Goal: Transaction & Acquisition: Subscribe to service/newsletter

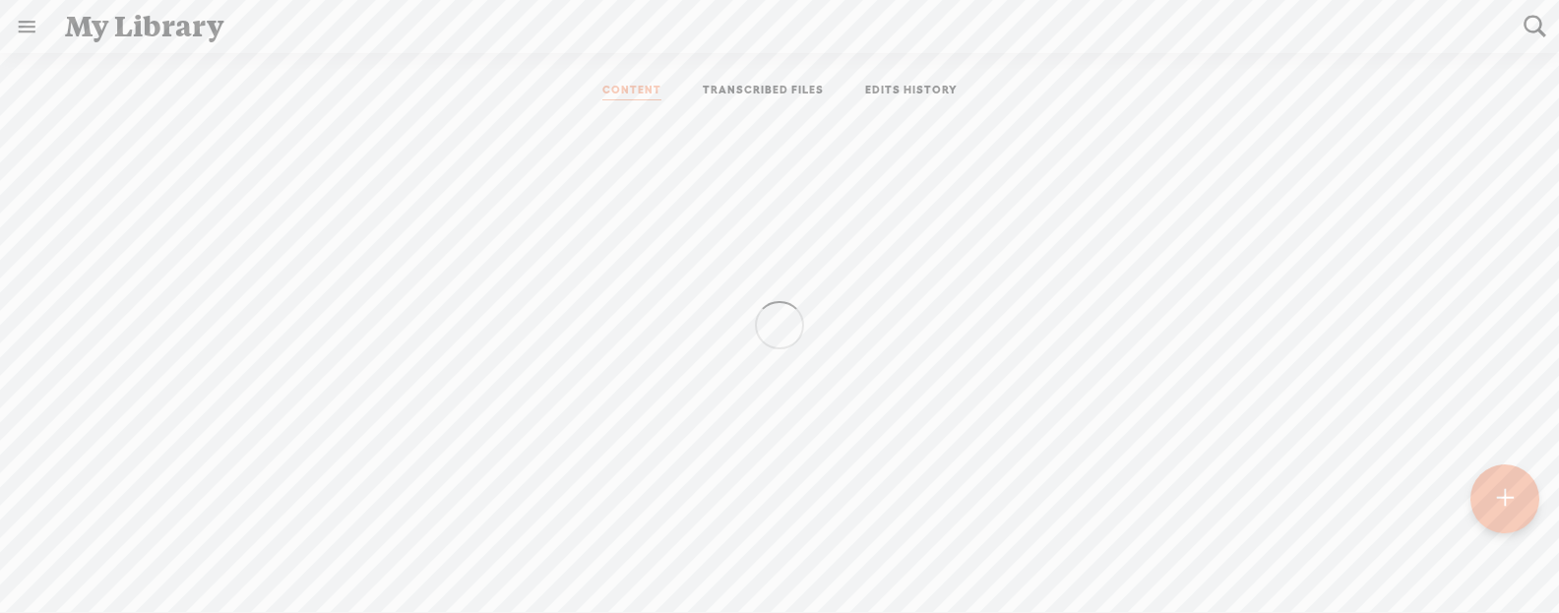
click at [23, 30] on link at bounding box center [26, 26] width 51 height 51
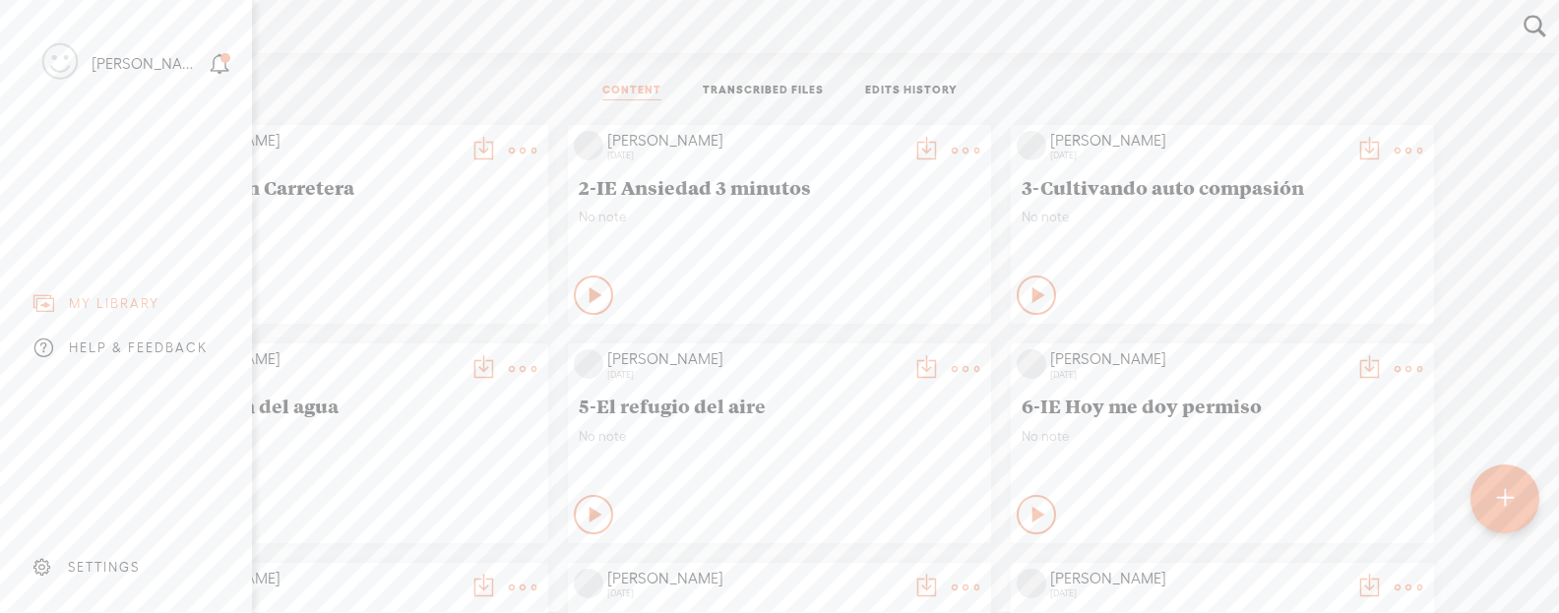
click at [101, 563] on div "SETTINGS" at bounding box center [104, 567] width 72 height 17
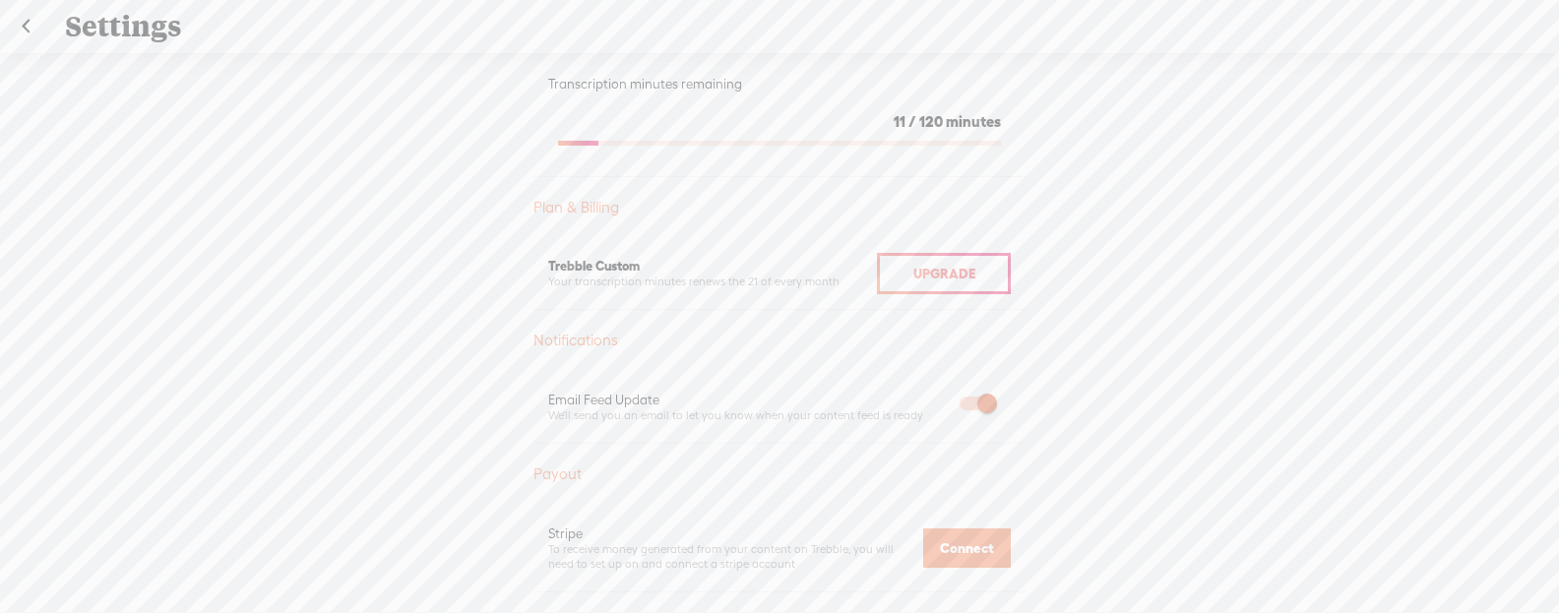
scroll to position [354, 0]
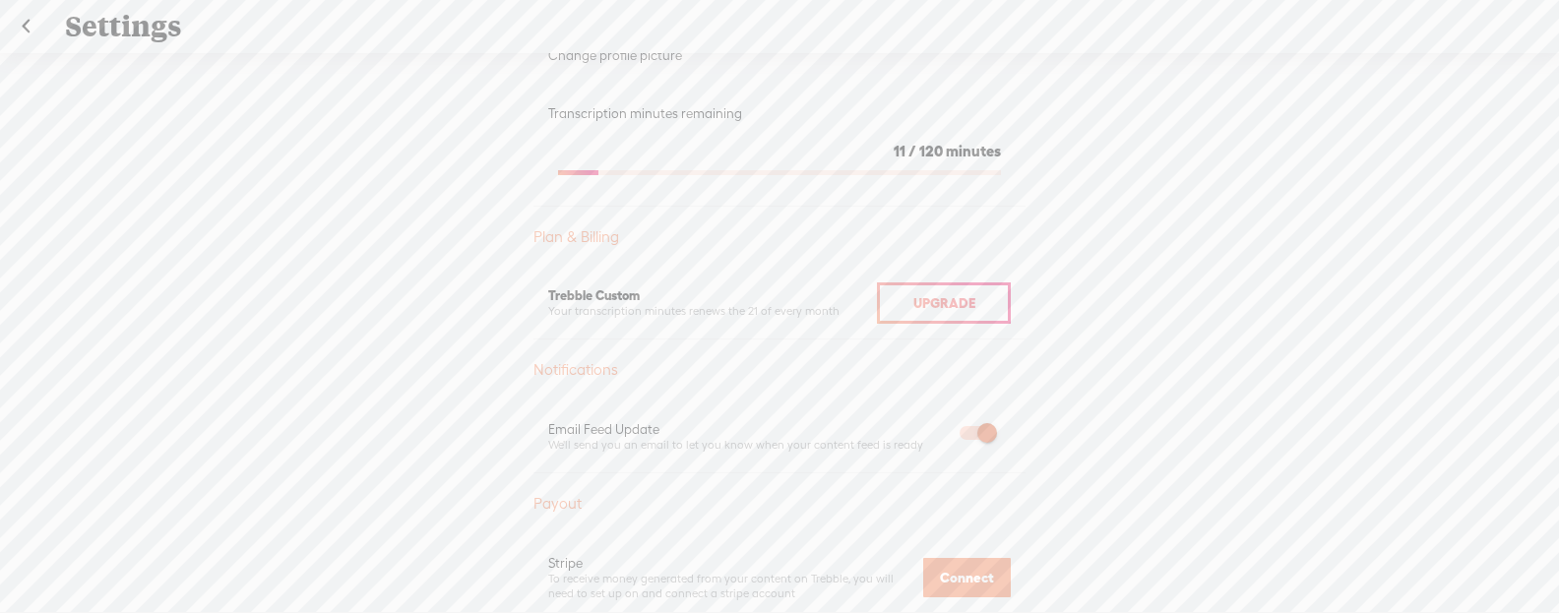
click at [927, 296] on span "Upgrade" at bounding box center [944, 303] width 62 height 16
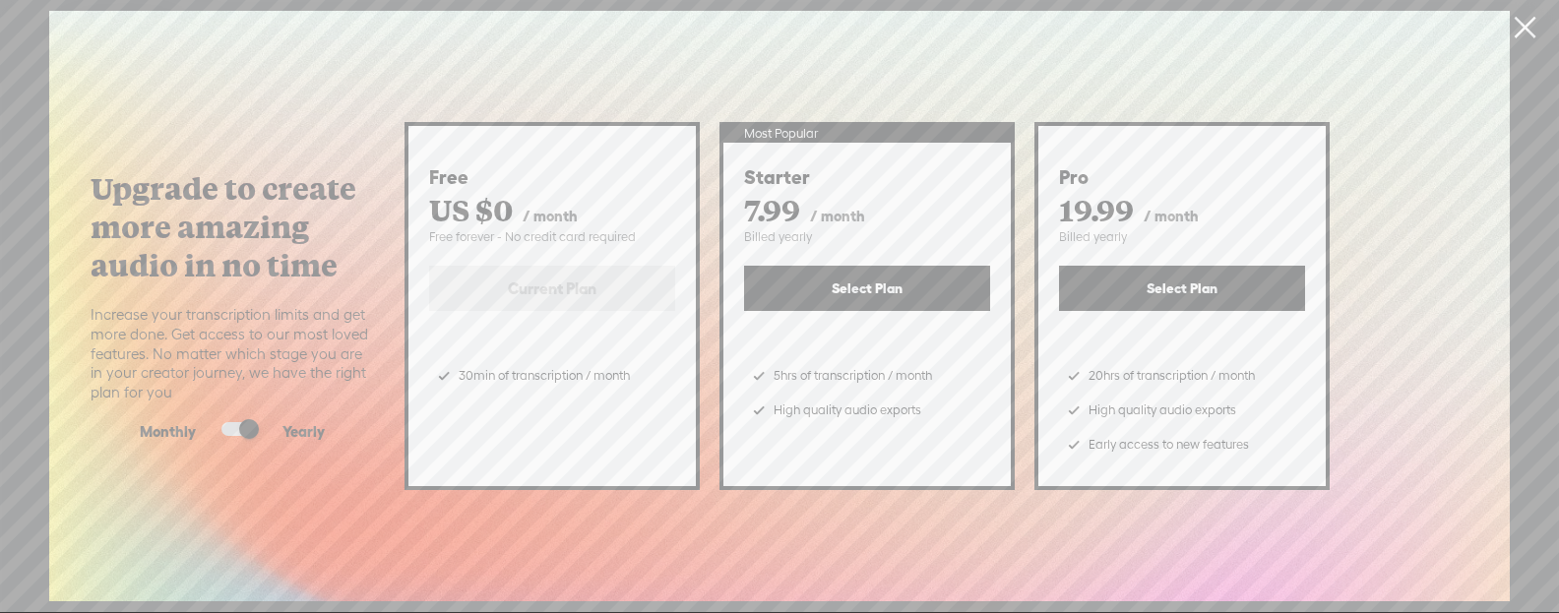
scroll to position [0, 0]
click at [1512, 29] on link at bounding box center [1524, 27] width 49 height 55
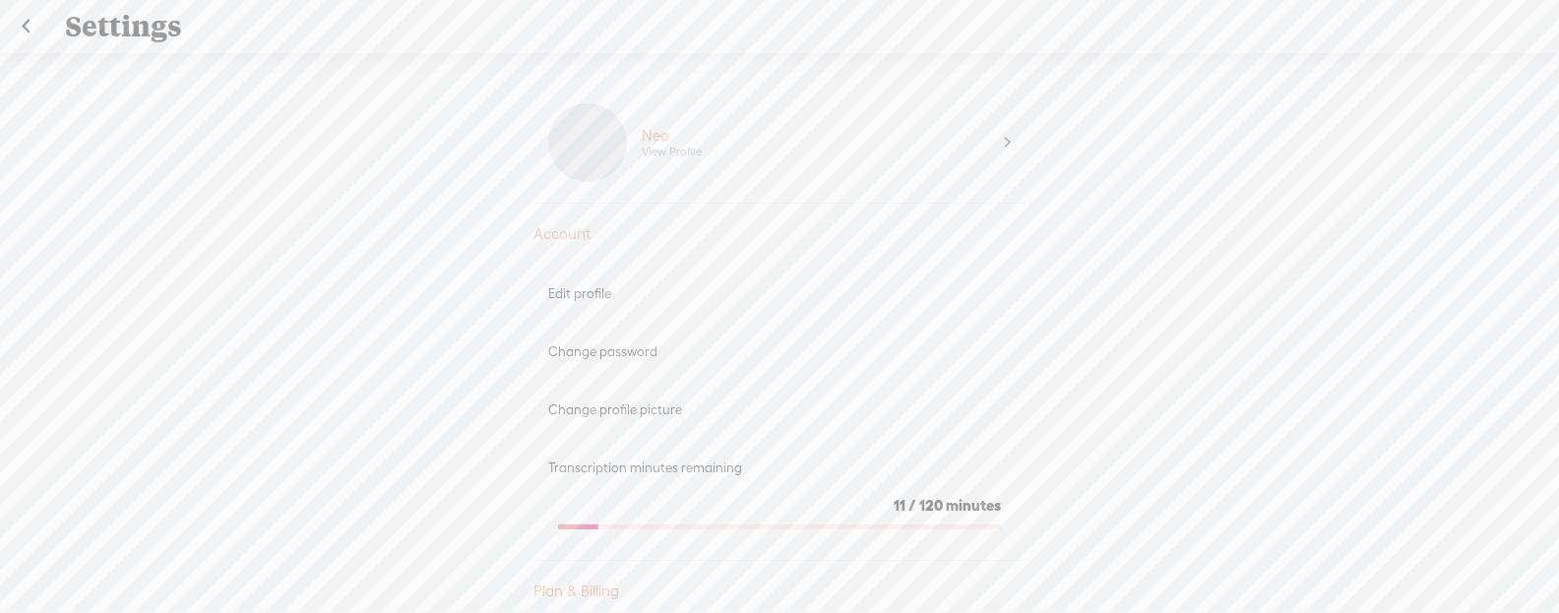
click at [680, 465] on div "Transcription minutes remaining" at bounding box center [779, 468] width 463 height 17
click at [754, 511] on div "11 / 120 minutes" at bounding box center [779, 506] width 443 height 20
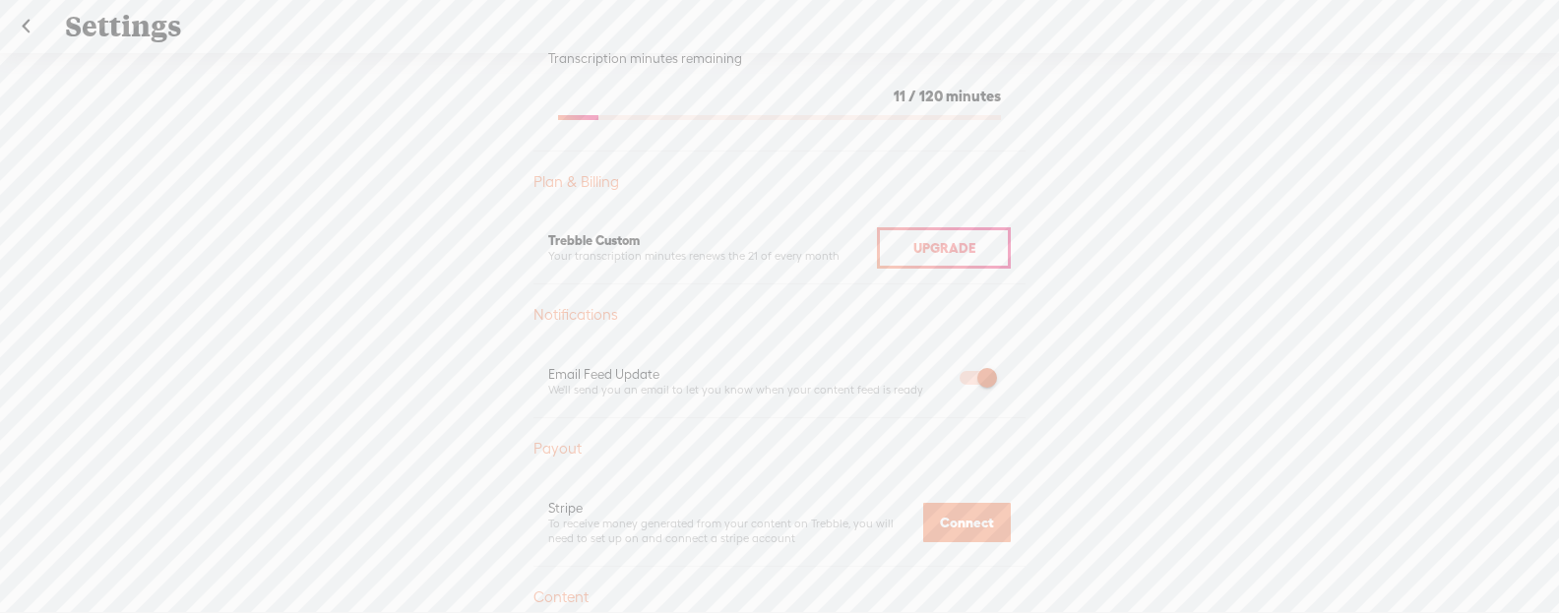
scroll to position [467, 0]
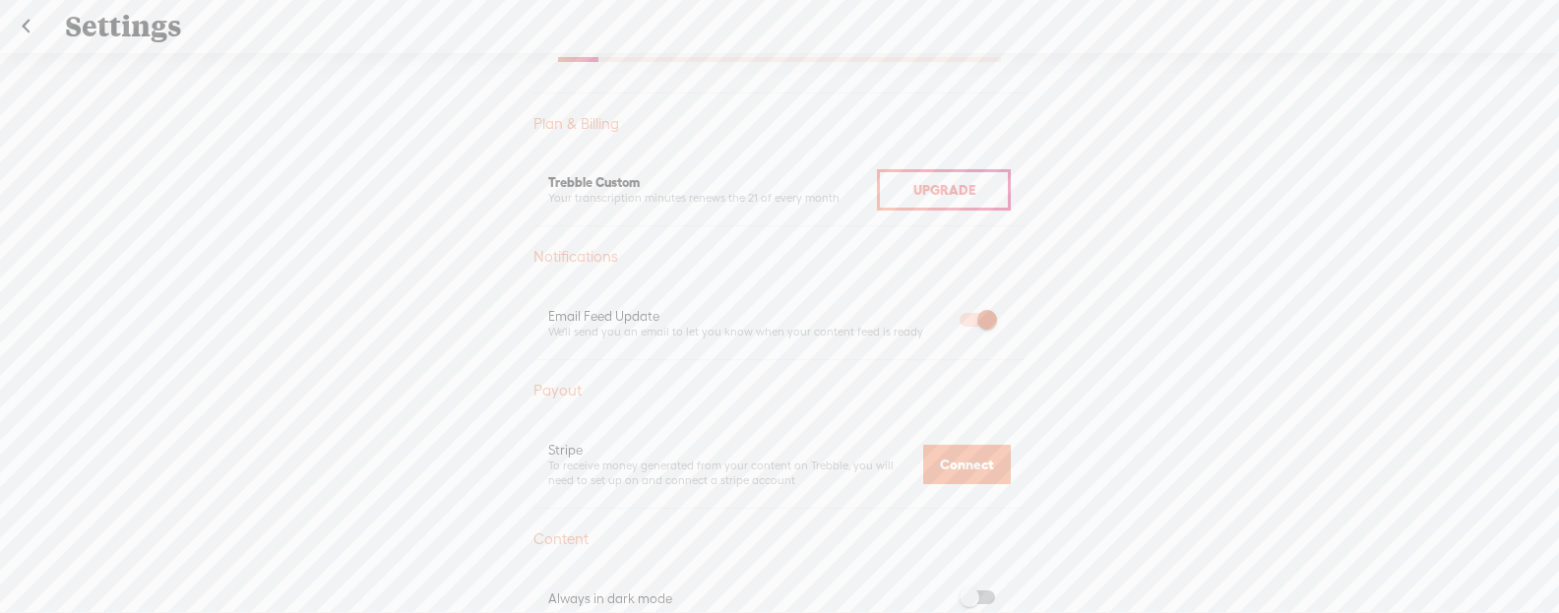
click at [896, 199] on div "Upgrade" at bounding box center [944, 189] width 134 height 41
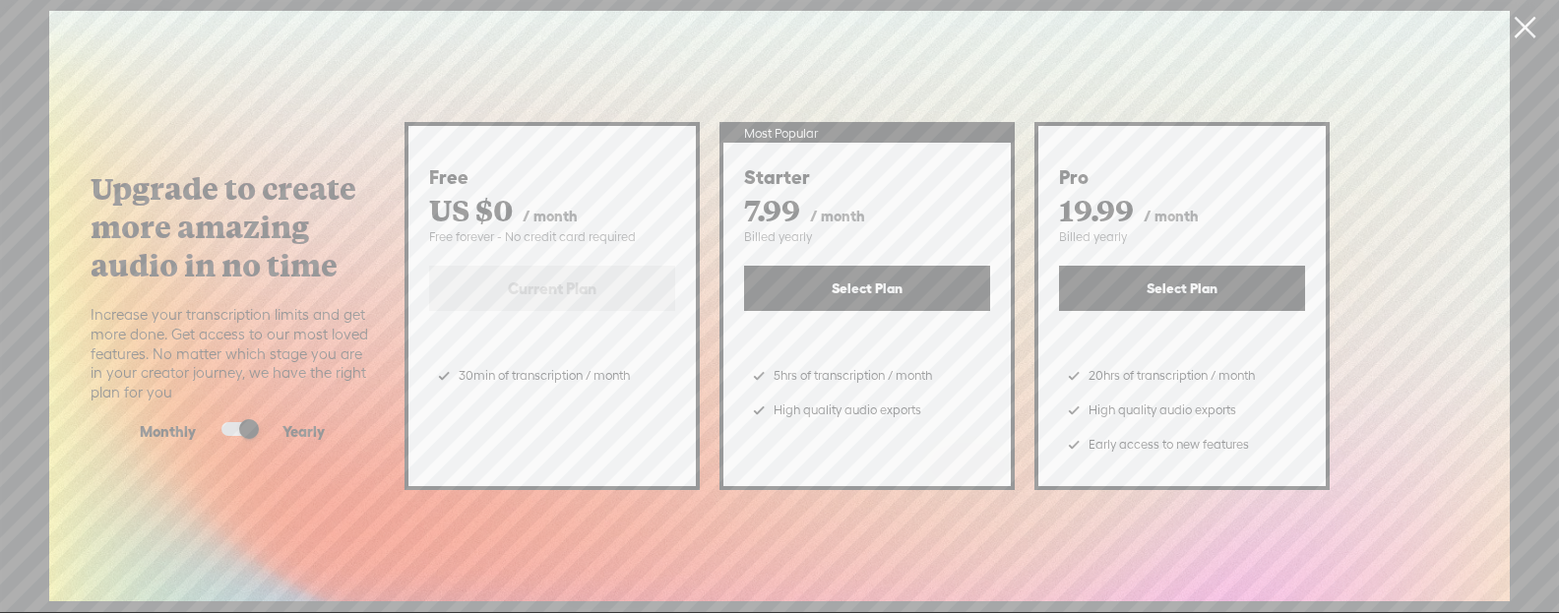
scroll to position [0, 0]
click at [1040, 36] on div "Upgrade to create more amazing audio in no time Increase your transcription lim…" at bounding box center [779, 306] width 1461 height 591
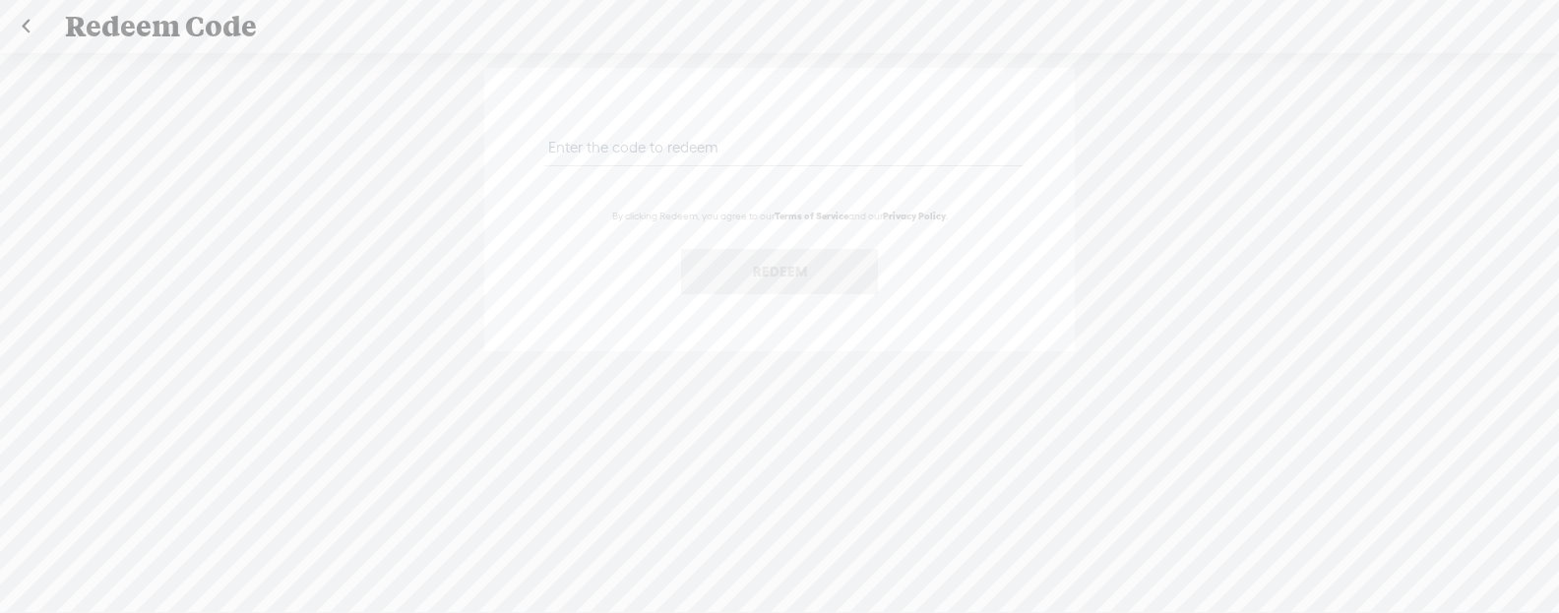
click at [683, 137] on input "text" at bounding box center [782, 147] width 477 height 38
paste input "L9JH-ABLS-BBY4-N3JW-0823"
type input "L9JH-ABLS-BBY4-N3JW-0823"
click at [790, 258] on button "Redeem" at bounding box center [779, 271] width 197 height 45
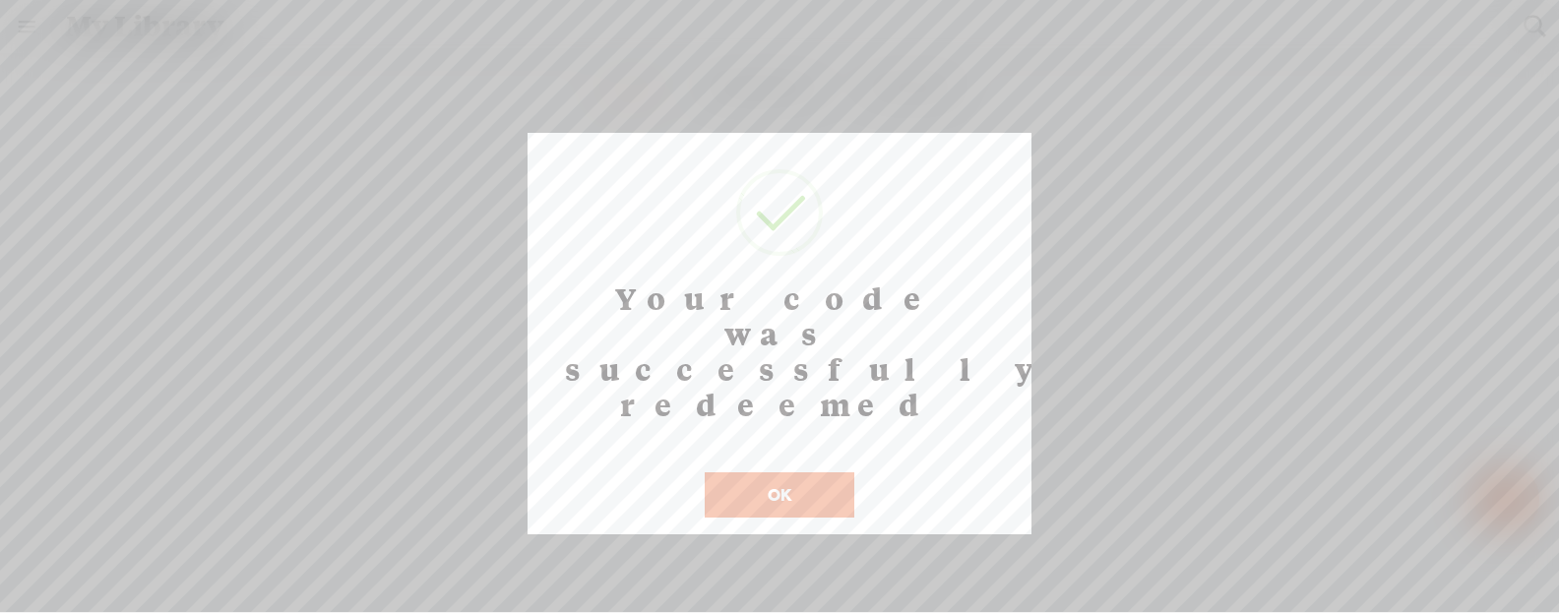
click at [787, 472] on button "OK" at bounding box center [780, 494] width 150 height 45
click at [800, 472] on button "OK" at bounding box center [780, 494] width 150 height 45
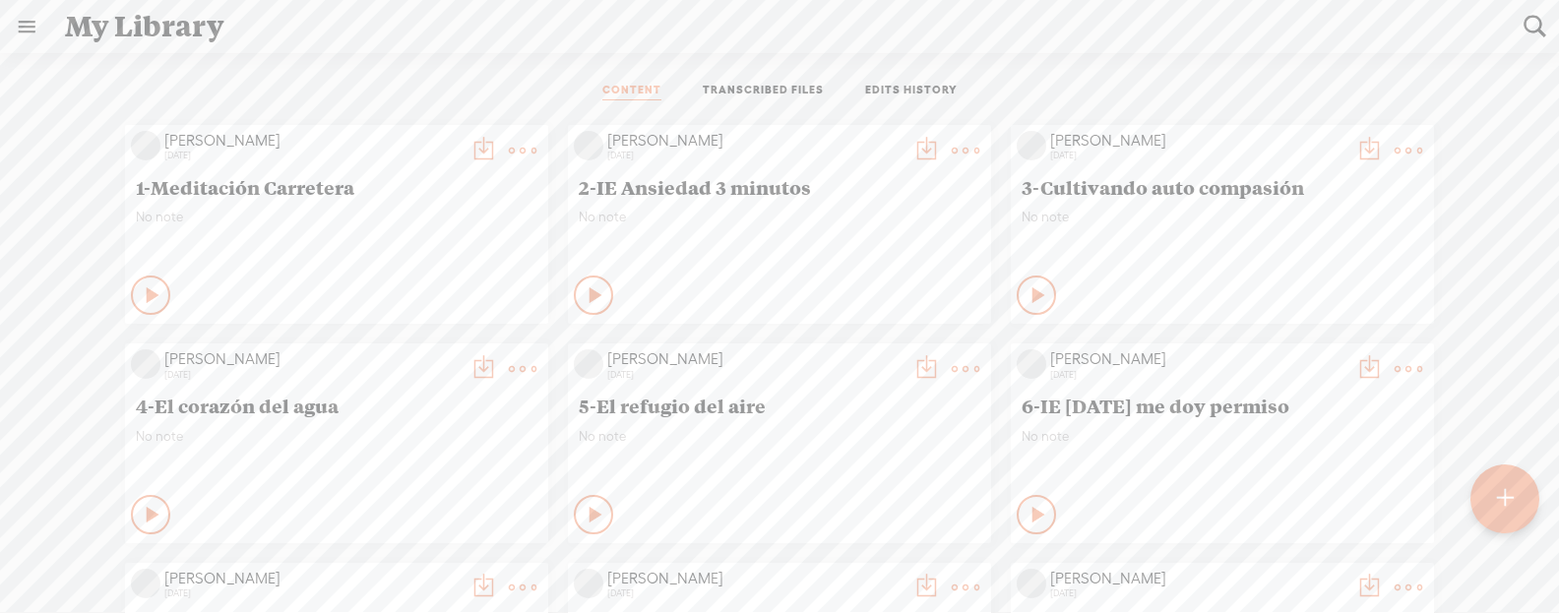
click at [17, 25] on link at bounding box center [26, 26] width 51 height 51
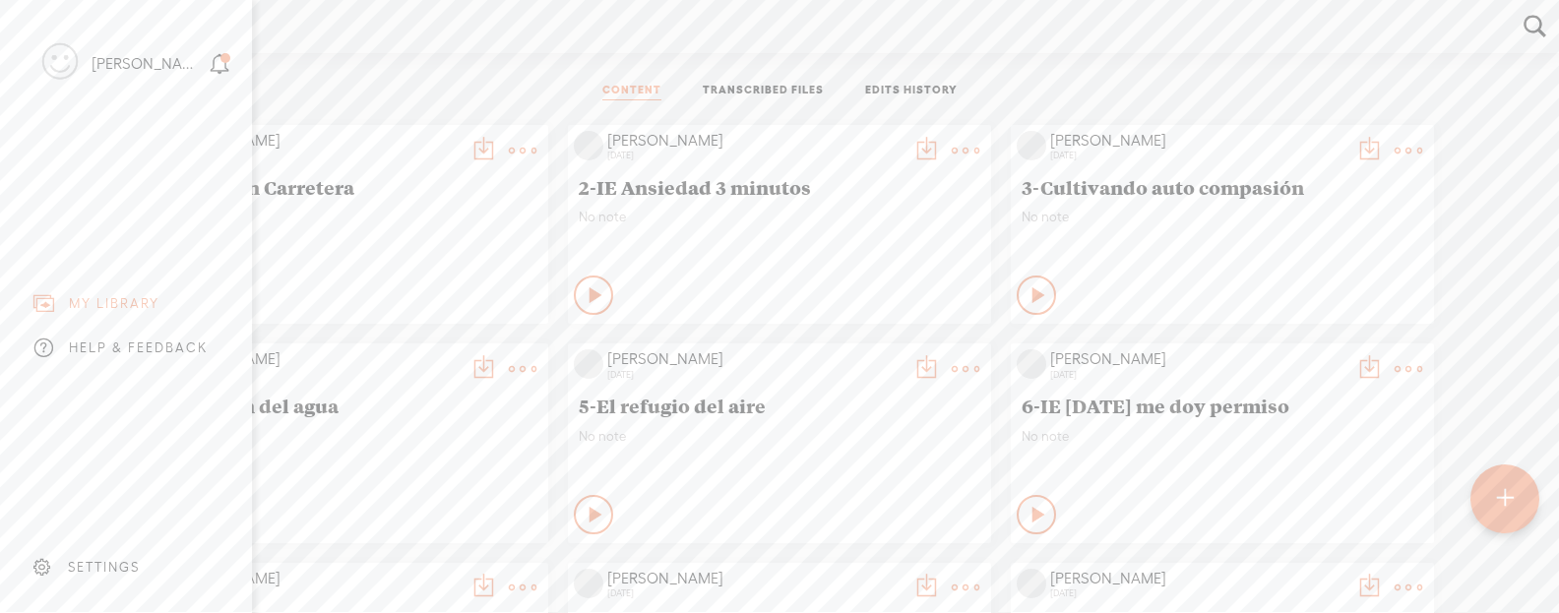
click at [114, 559] on div "SETTINGS" at bounding box center [104, 567] width 72 height 17
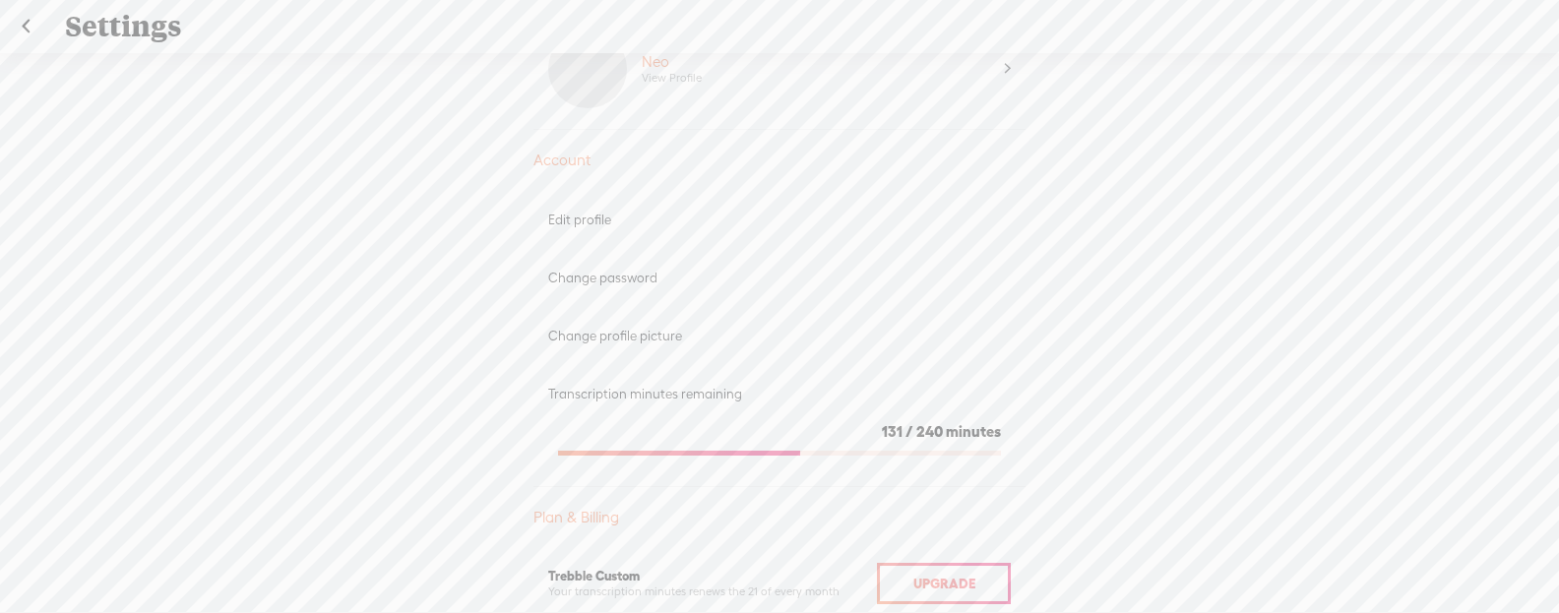
scroll to position [132, 0]
